Goal: Task Accomplishment & Management: Use online tool/utility

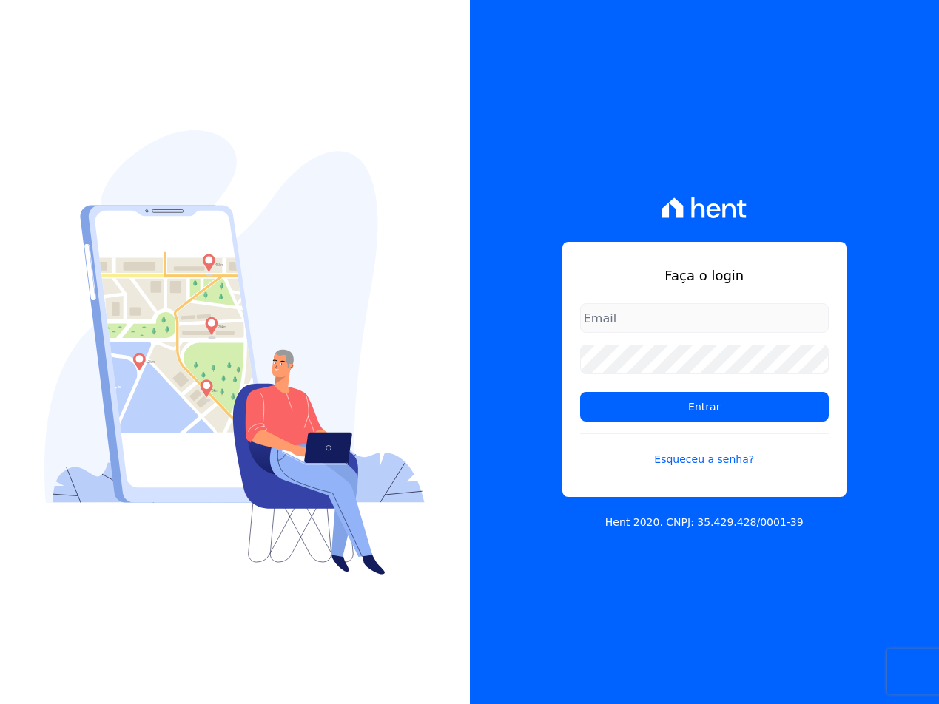
type input "[EMAIL_ADDRESS][DOMAIN_NAME]"
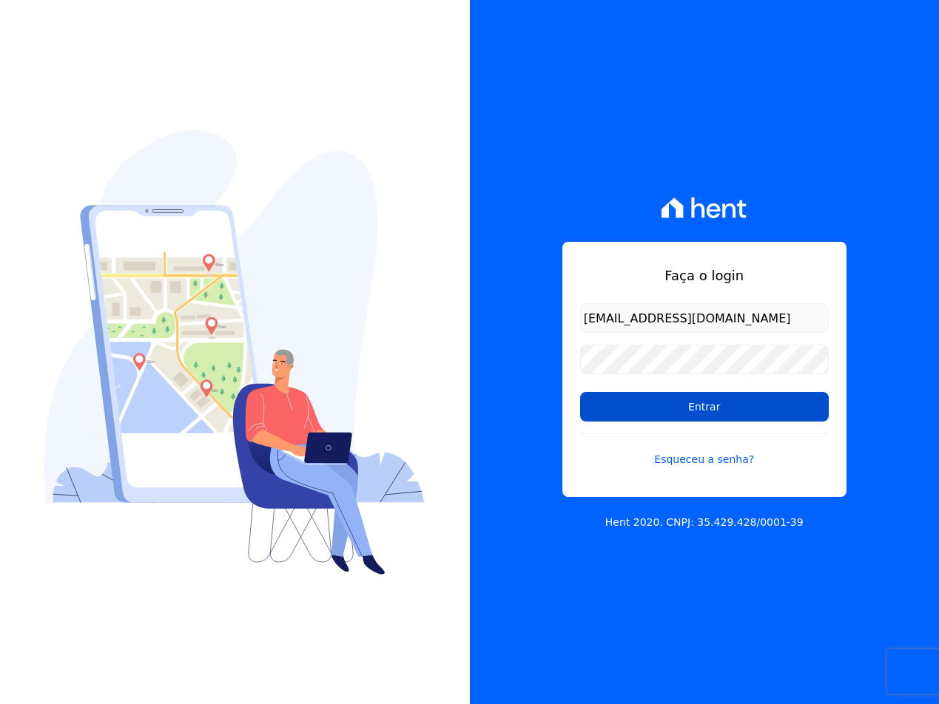
click at [687, 401] on input "Entrar" at bounding box center [704, 407] width 249 height 30
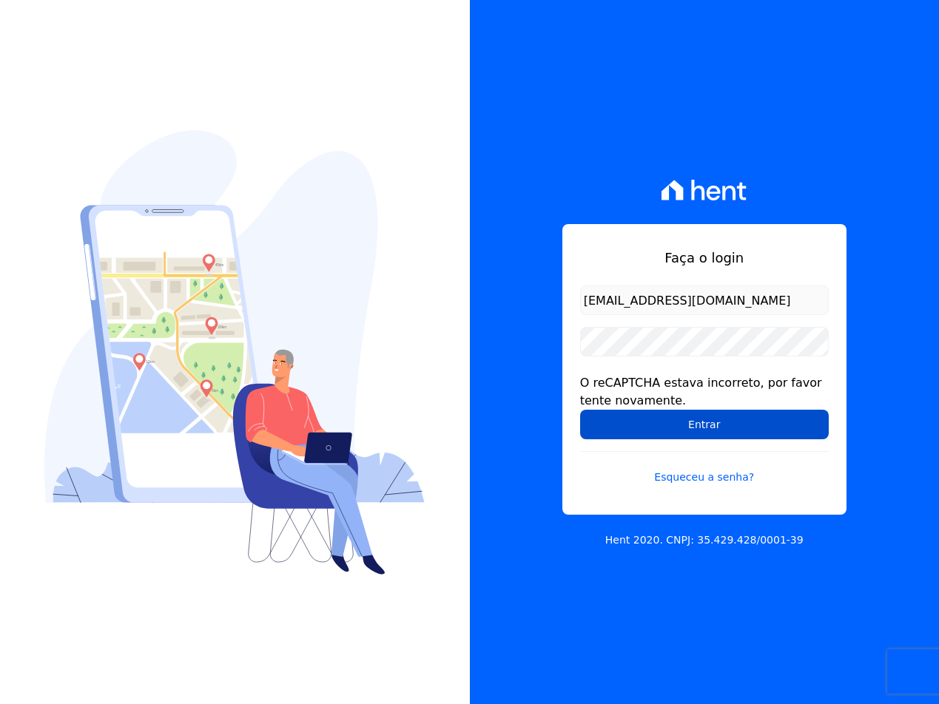
click at [597, 420] on input "Entrar" at bounding box center [704, 425] width 249 height 30
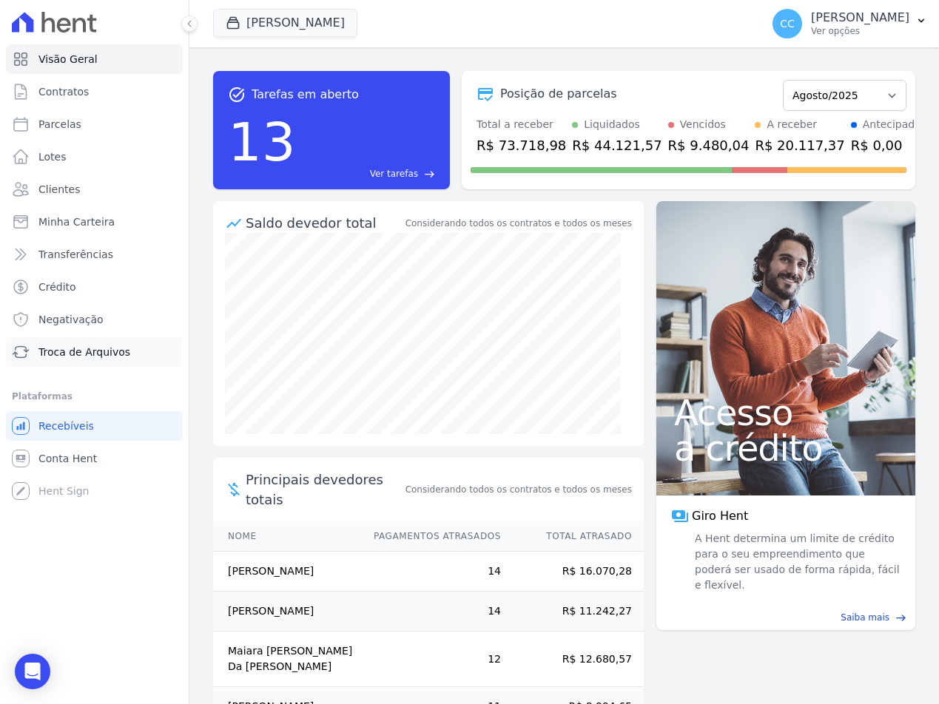
click at [42, 351] on span "Troca de Arquivos" at bounding box center [84, 352] width 92 height 15
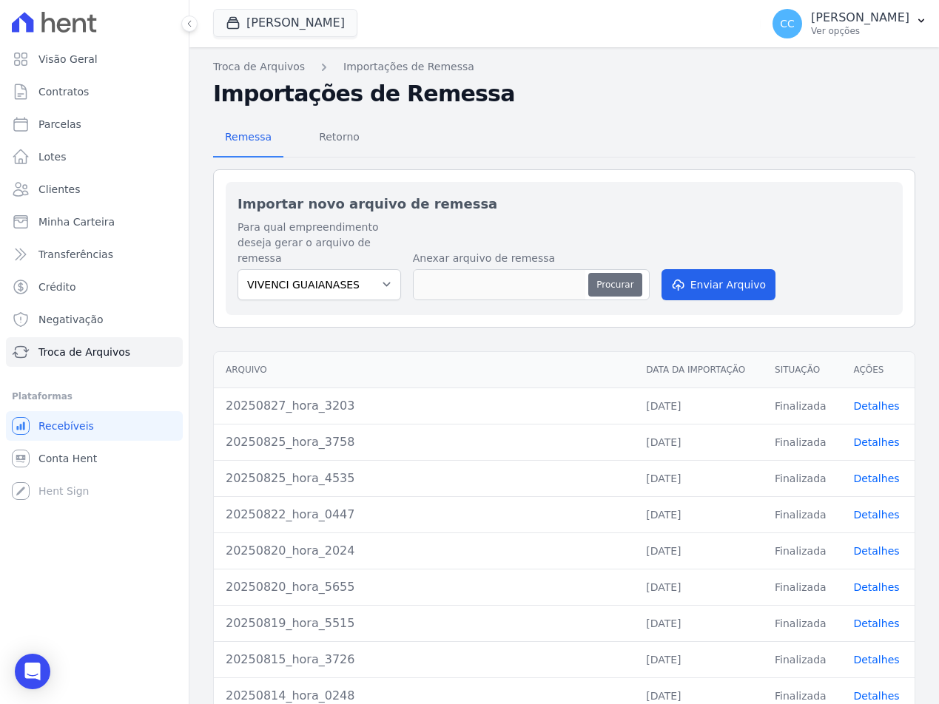
click at [596, 277] on button "Procurar" at bounding box center [614, 285] width 53 height 24
type input "225"
click at [712, 272] on button "Enviar Arquivo" at bounding box center [719, 284] width 114 height 31
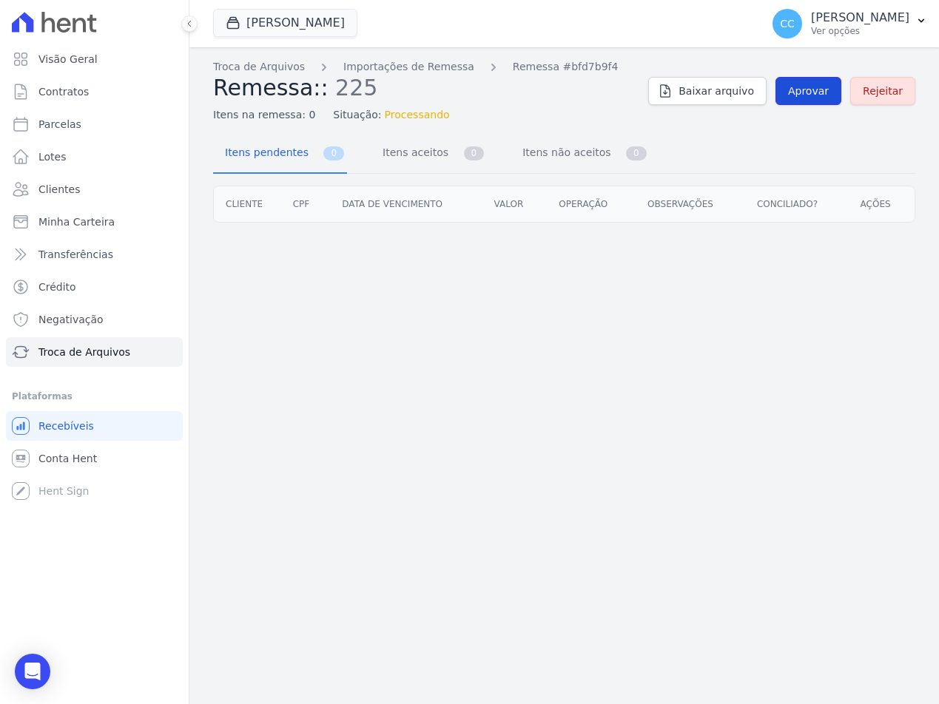
click at [787, 96] on link "Aprovar" at bounding box center [808, 91] width 66 height 28
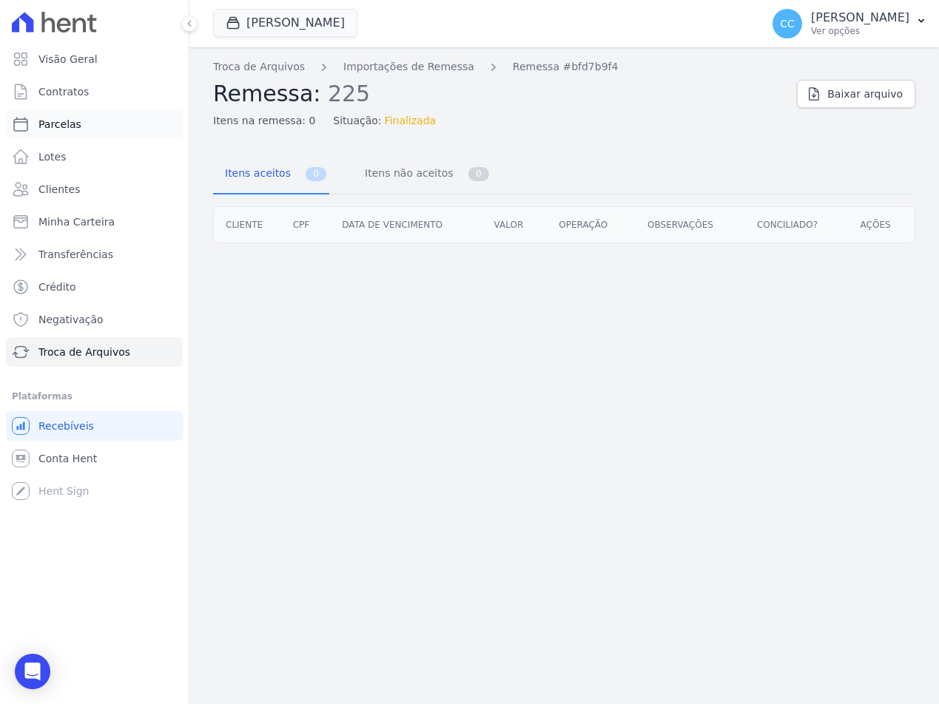
click at [78, 121] on link "Parcelas" at bounding box center [94, 125] width 177 height 30
select select
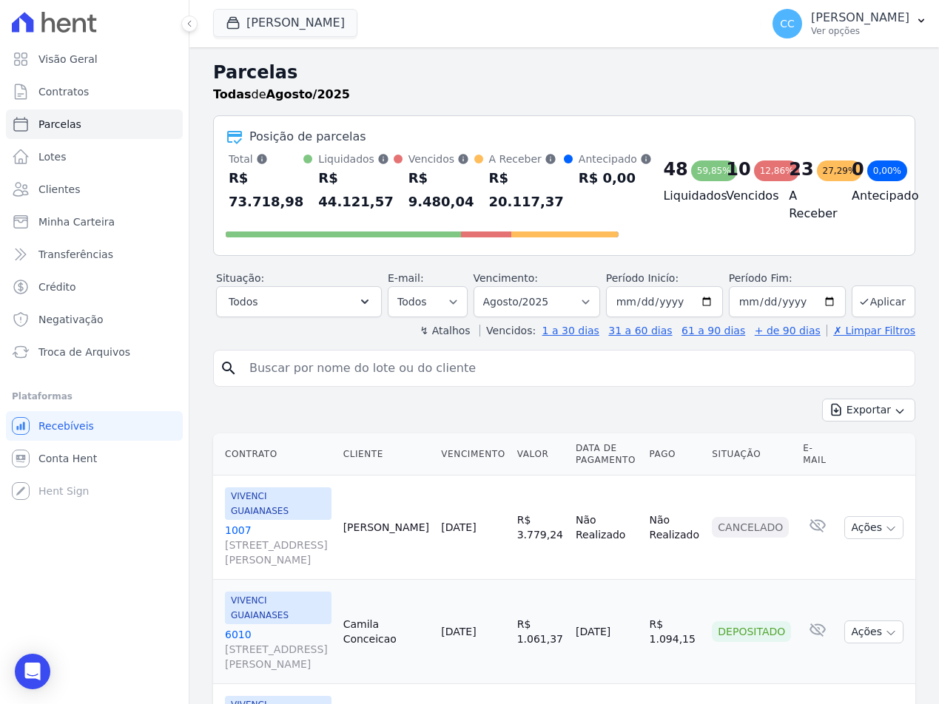
click at [299, 374] on input "search" at bounding box center [574, 369] width 668 height 30
type input "S"
type input "alexandre"
select select
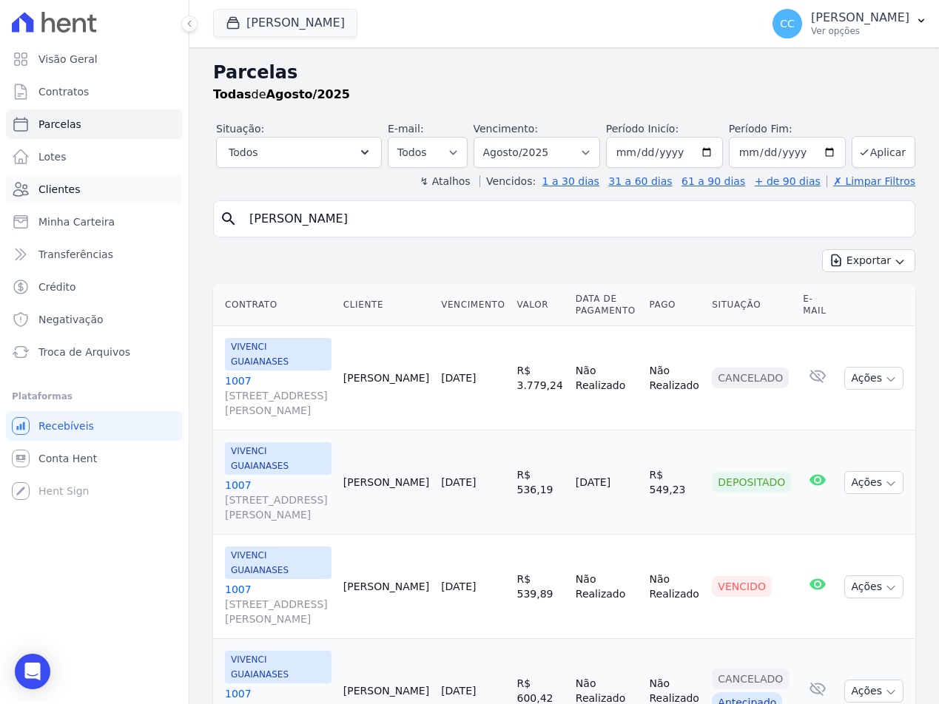
click at [56, 184] on span "Clientes" at bounding box center [58, 189] width 41 height 15
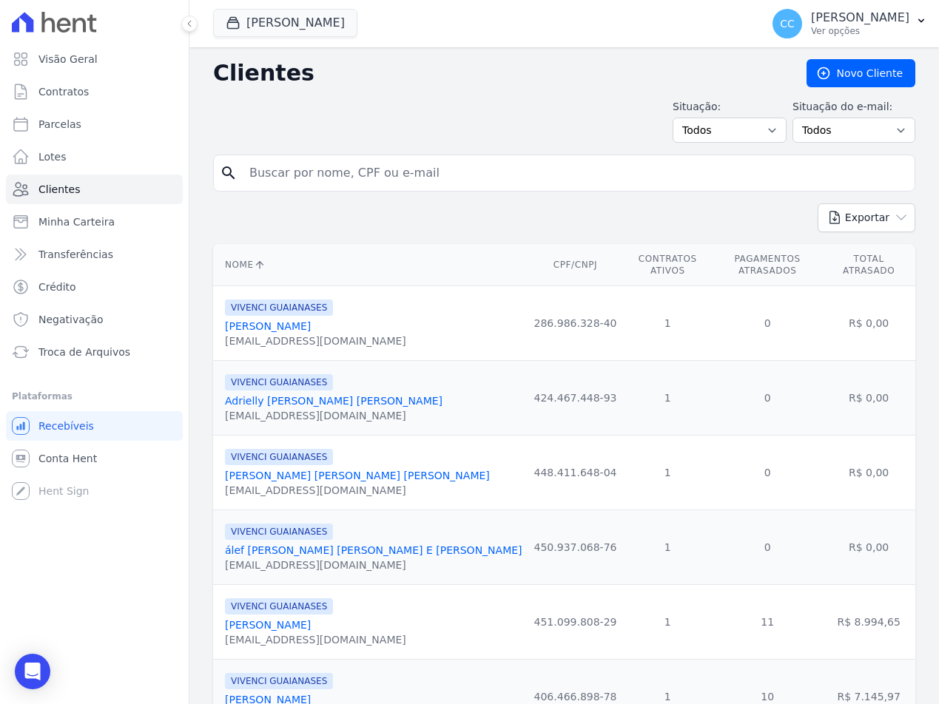
click at [366, 172] on input "search" at bounding box center [574, 173] width 668 height 30
type input "ALEXANDRE"
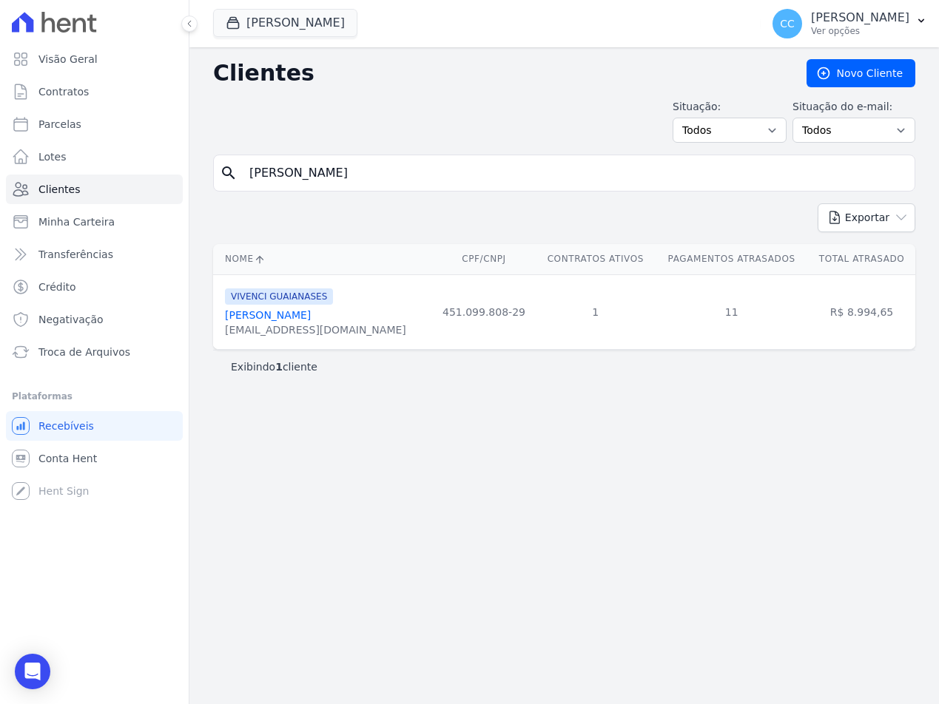
click at [311, 313] on link "Alexandre Santos Da Cruz" at bounding box center [268, 315] width 86 height 12
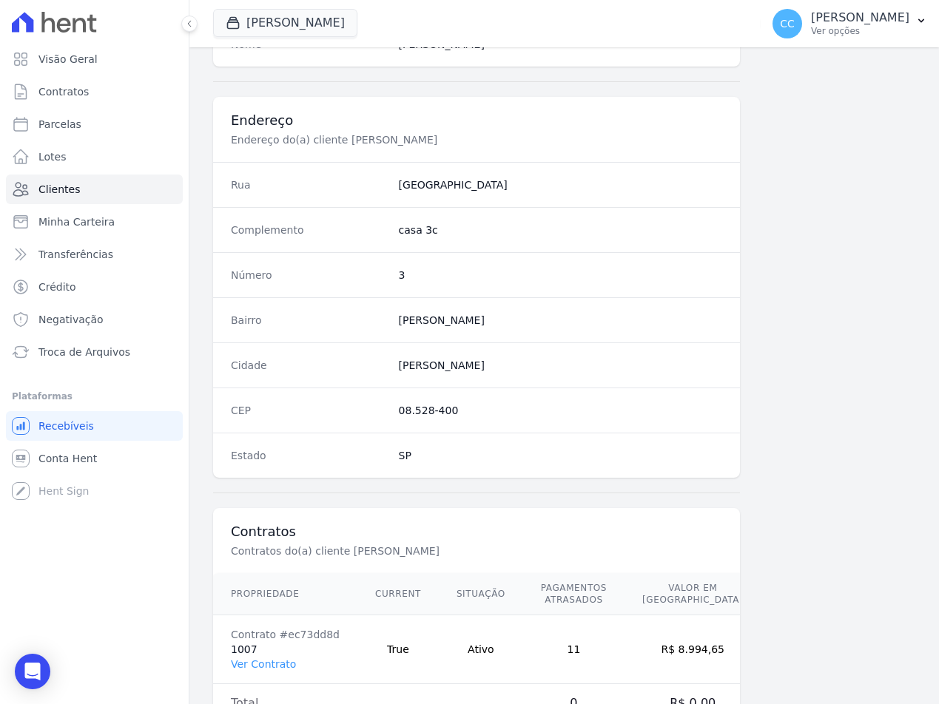
scroll to position [692, 0]
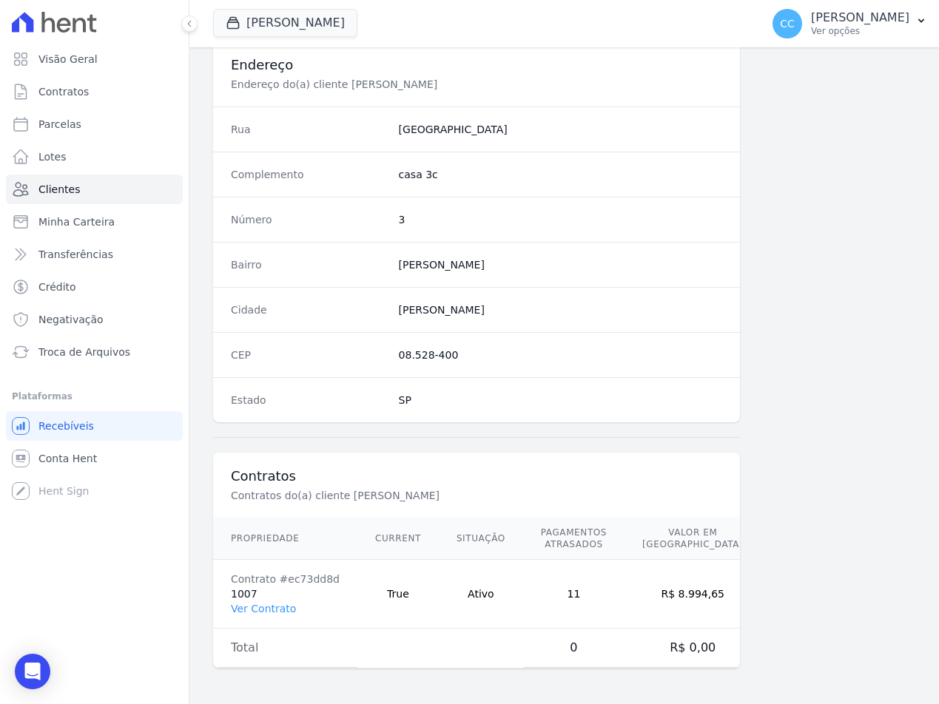
click at [260, 619] on td "Contrato #ec73dd8d 1007 Ver Contrato" at bounding box center [285, 594] width 144 height 69
click at [259, 609] on link "Ver Contrato" at bounding box center [263, 609] width 65 height 12
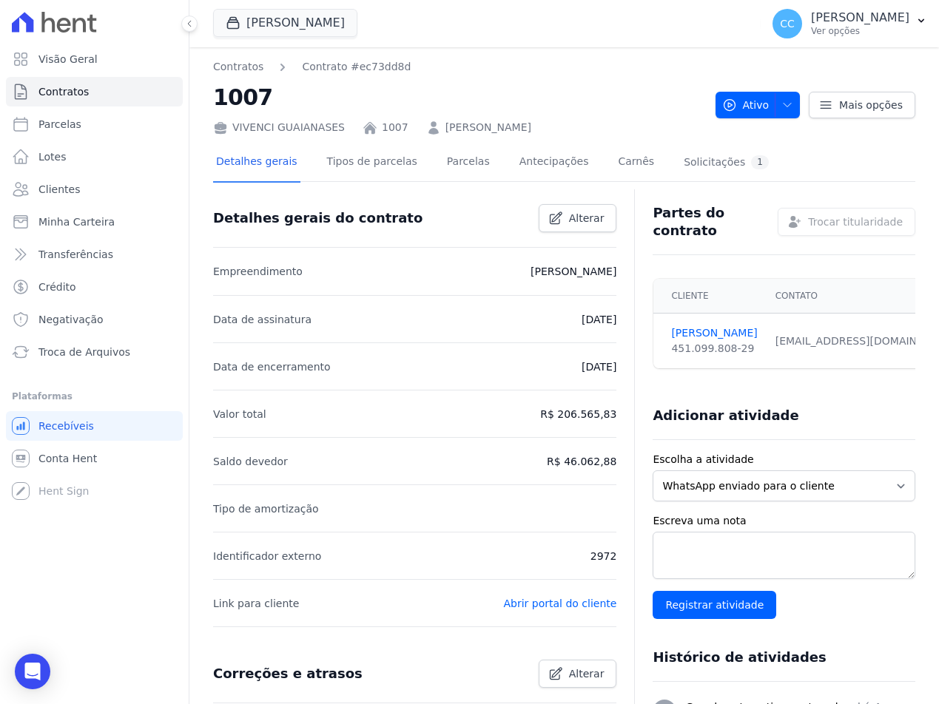
click at [469, 166] on div "Detalhes gerais Tipos de parcelas Parcelas Antecipações Carnês Solicitações 1" at bounding box center [492, 163] width 559 height 39
click at [444, 159] on link "Parcelas" at bounding box center [468, 163] width 49 height 39
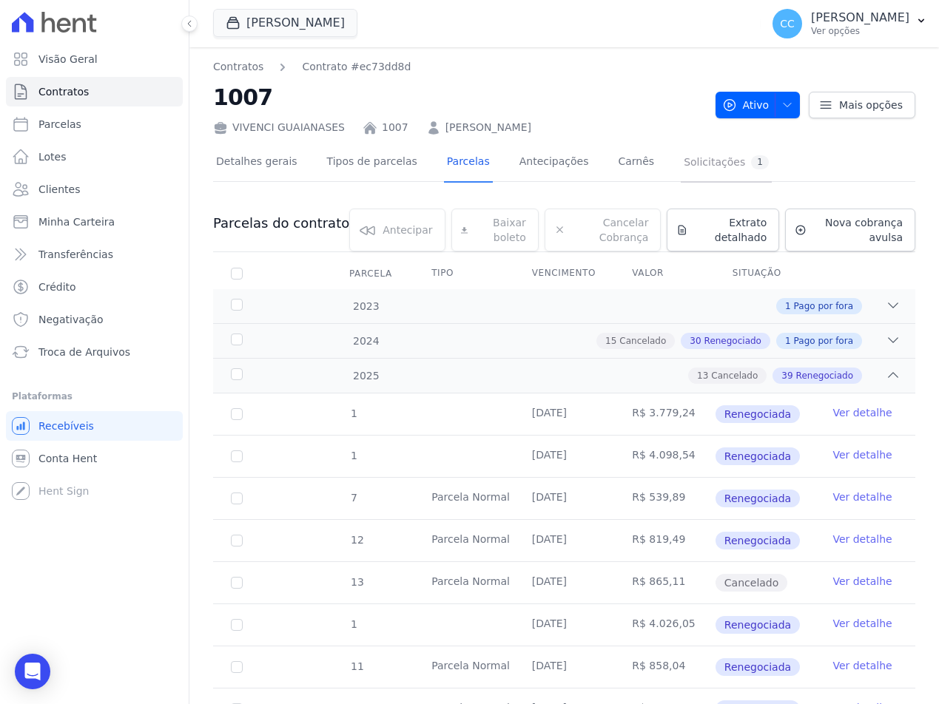
click at [751, 161] on div "1" at bounding box center [760, 162] width 18 height 14
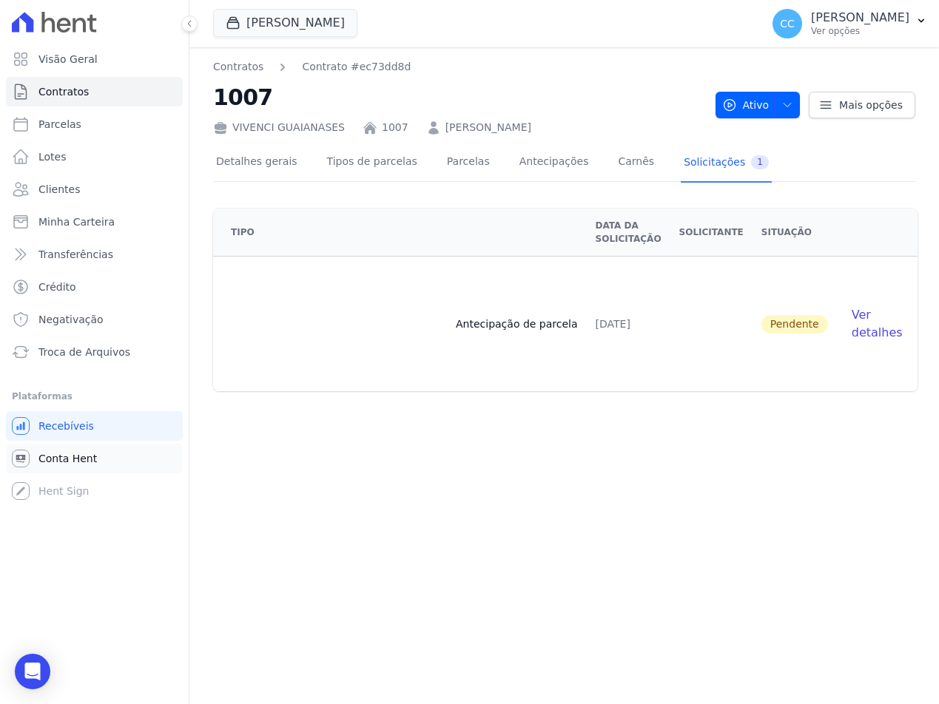
click at [58, 457] on span "Conta Hent" at bounding box center [67, 458] width 58 height 15
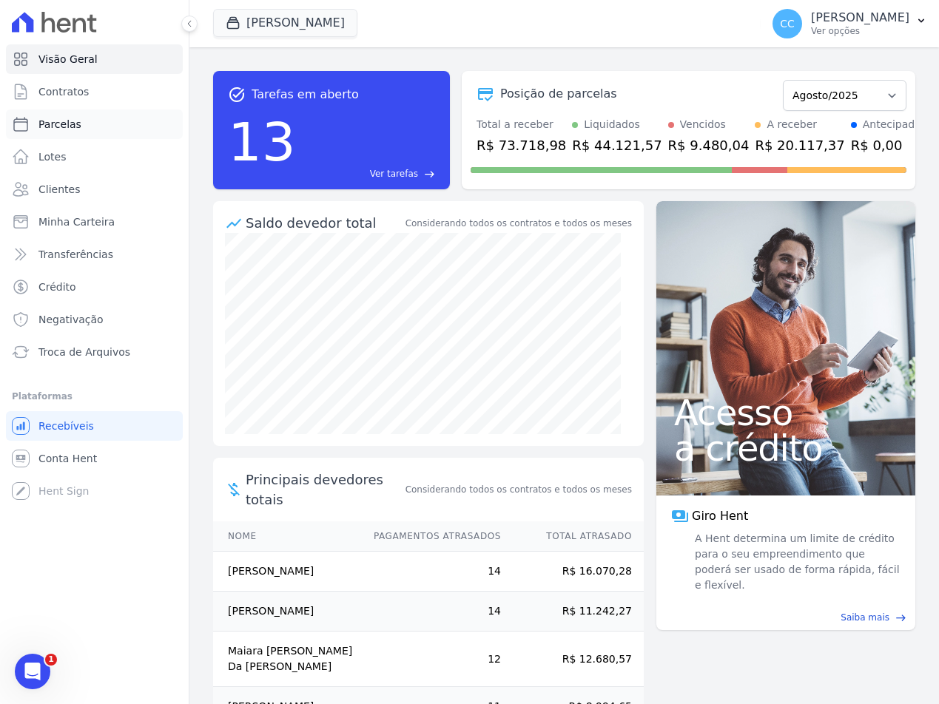
click at [47, 129] on span "Parcelas" at bounding box center [59, 124] width 43 height 15
select select
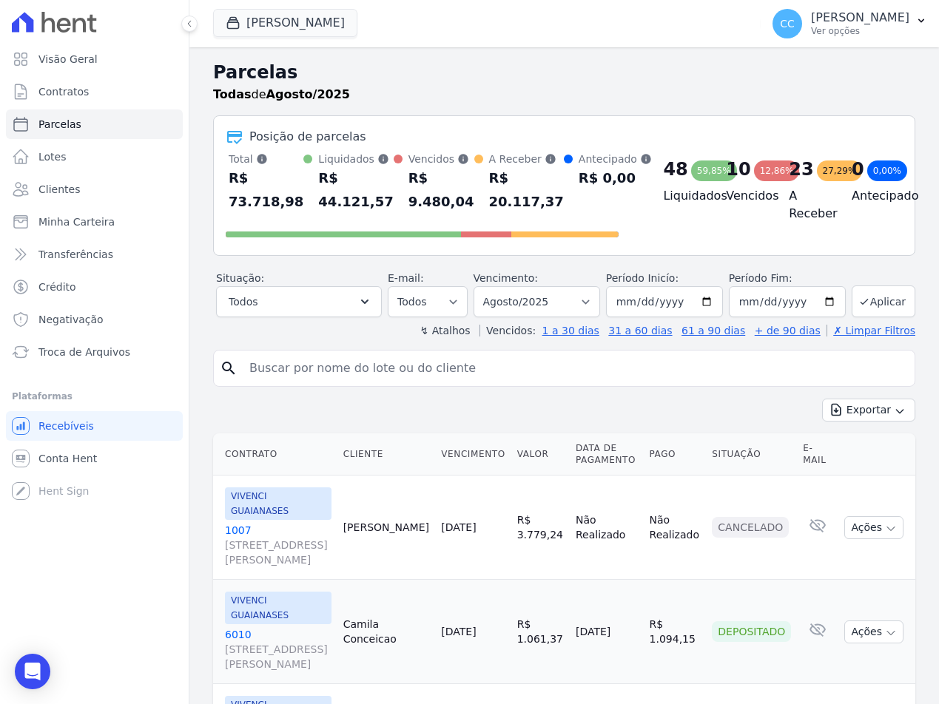
click at [314, 361] on input "search" at bounding box center [574, 369] width 668 height 30
type input "S"
type input "ALEXANDRE"
select select
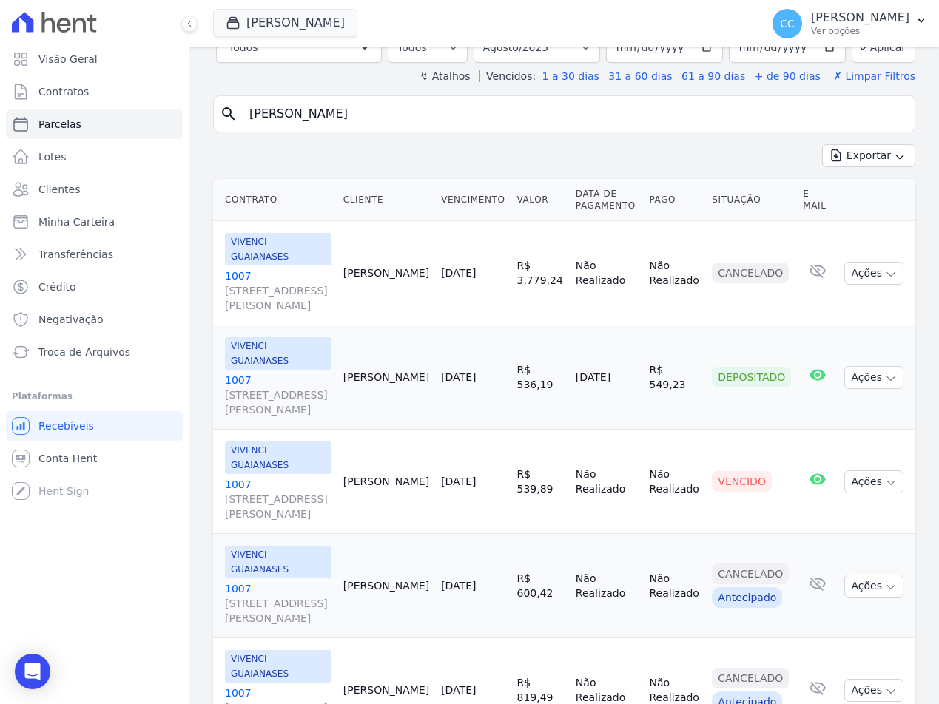
scroll to position [204, 0]
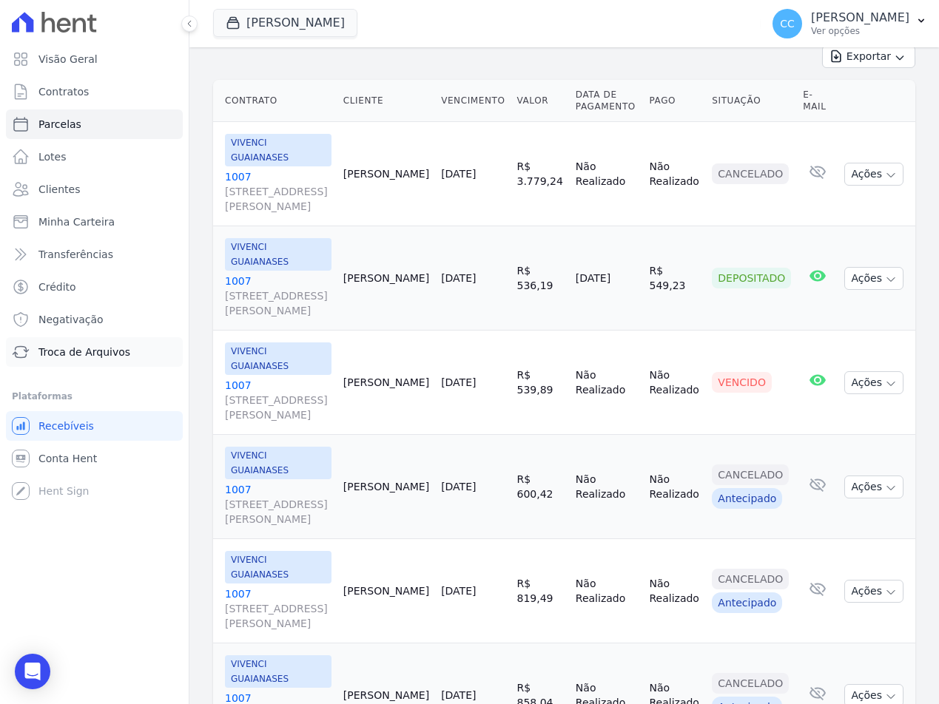
click at [56, 352] on span "Troca de Arquivos" at bounding box center [84, 352] width 92 height 15
